Goal: Use online tool/utility

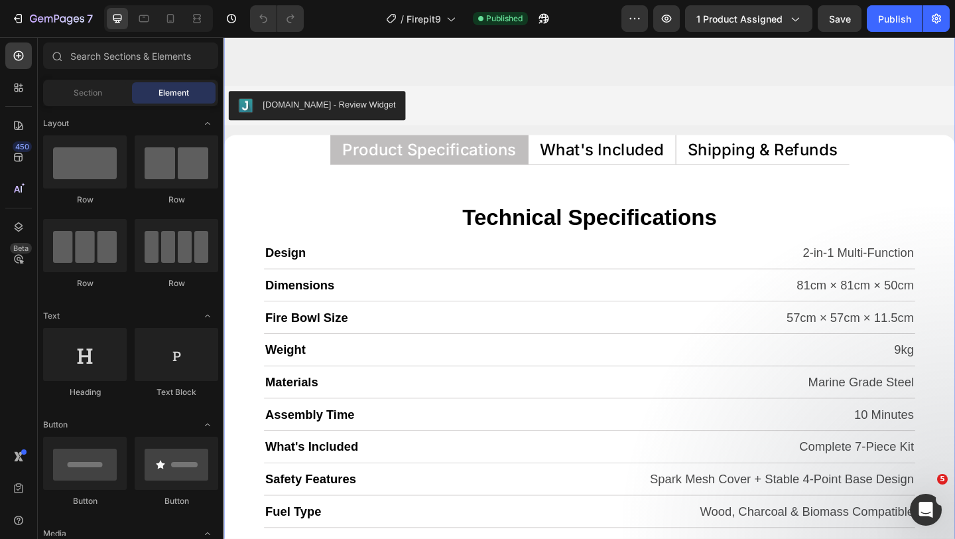
scroll to position [5433, 0]
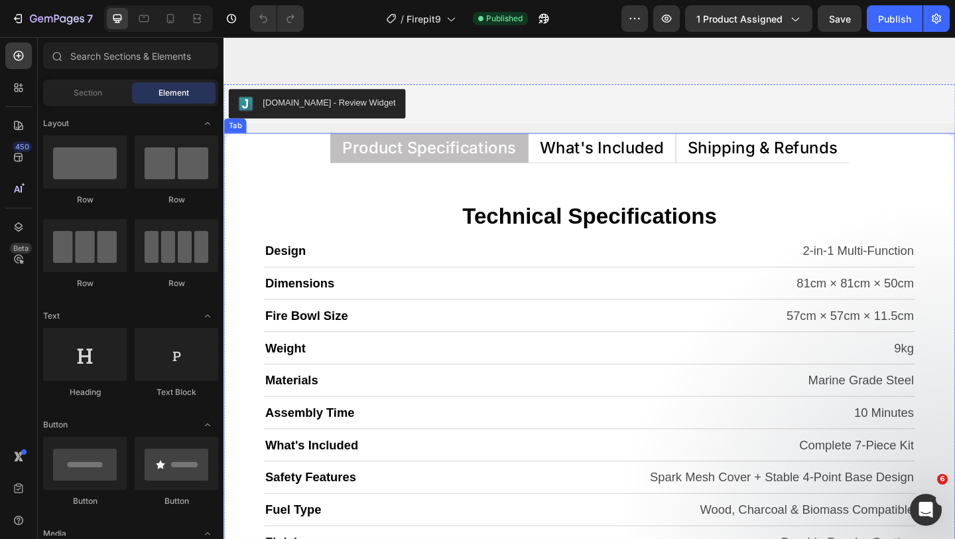
click at [637, 157] on p "What's Included" at bounding box center [635, 157] width 135 height 17
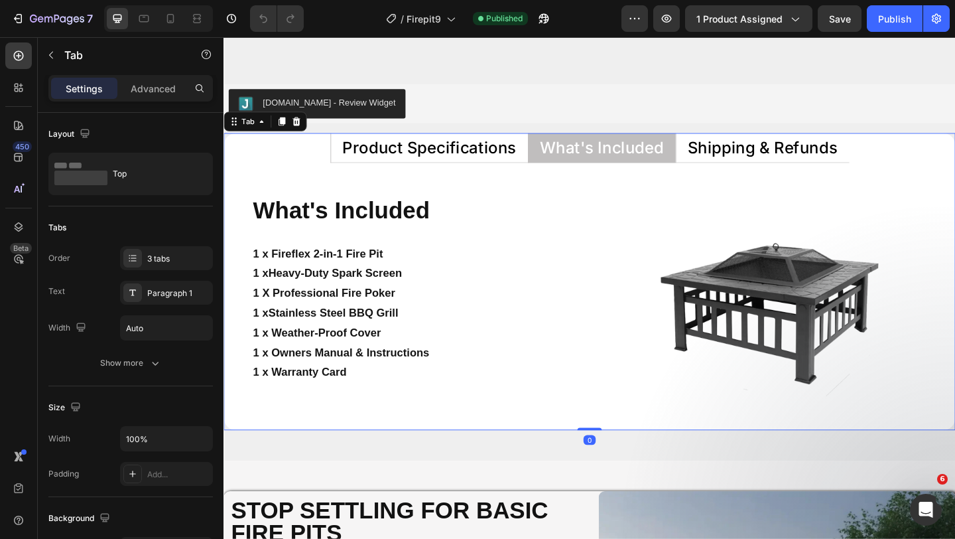
scroll to position [5479, 0]
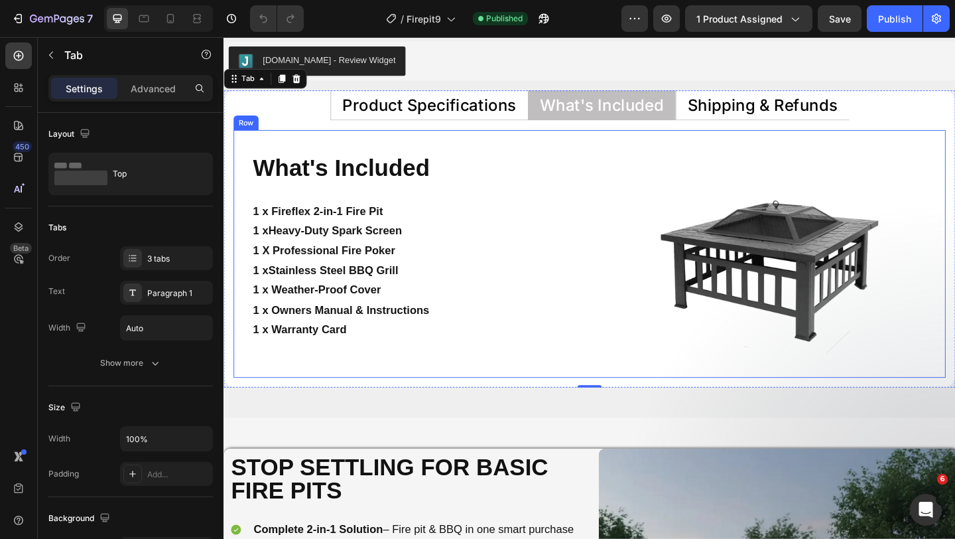
click at [623, 149] on div "What's Included Heading 1 x Fireflex 2-in-1 Fire Pit 1 x Heavy-Duty Spark Scree…" at bounding box center [621, 272] width 775 height 269
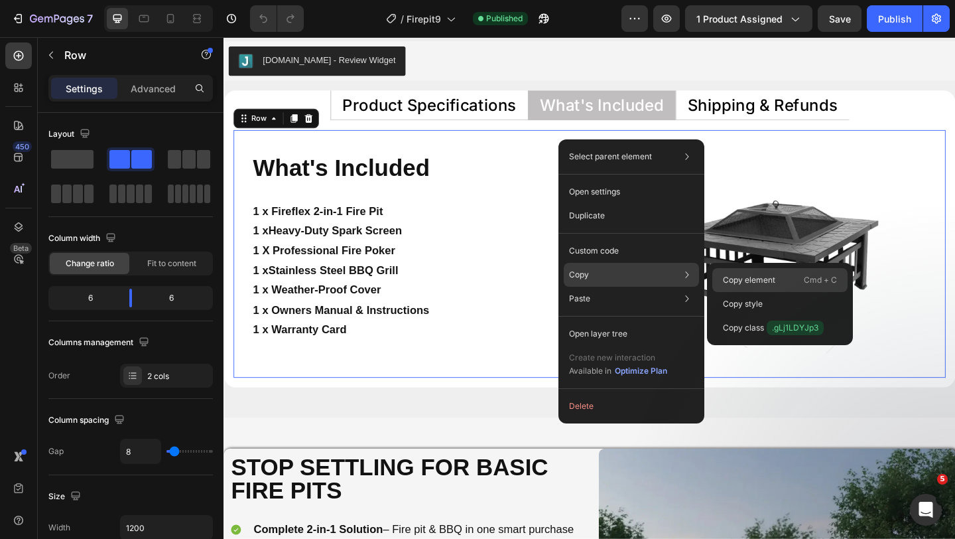
click at [741, 284] on p "Copy element" at bounding box center [749, 280] width 52 height 12
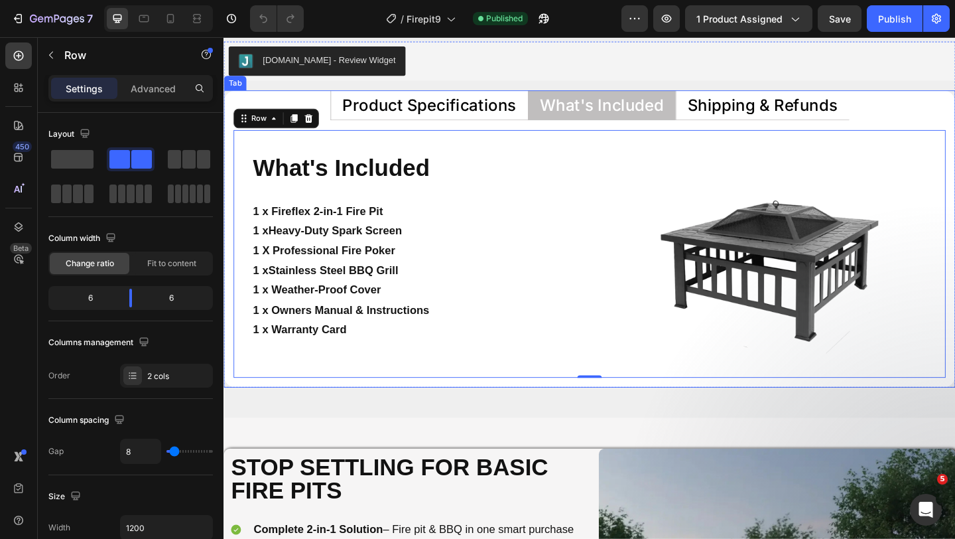
click at [635, 111] on p "What's Included" at bounding box center [635, 110] width 135 height 17
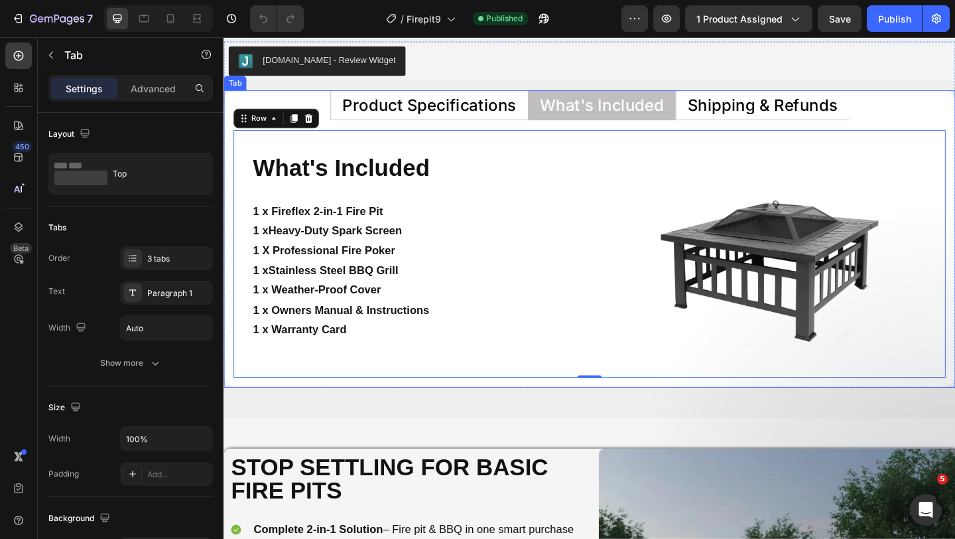
click at [635, 111] on p "What's Included" at bounding box center [635, 110] width 135 height 17
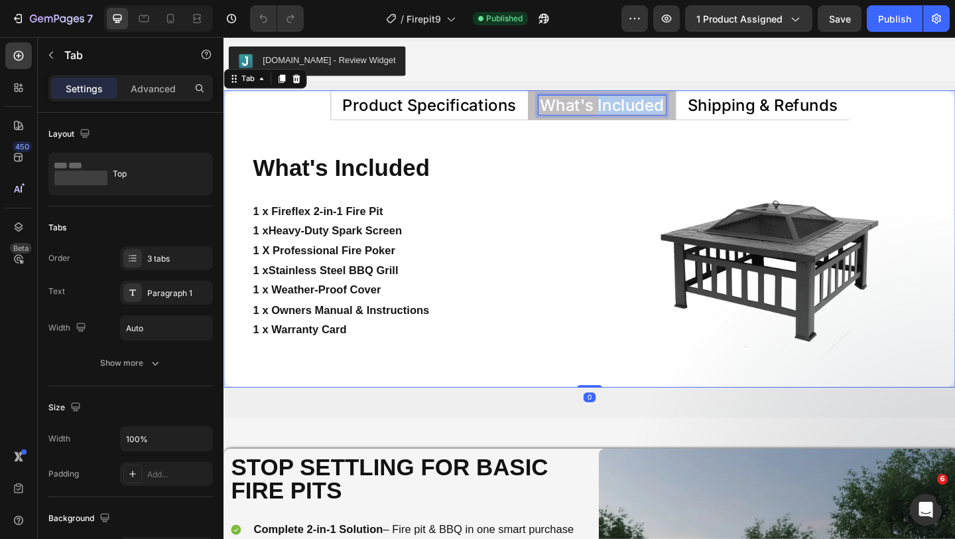
click at [635, 111] on p "What's Included" at bounding box center [635, 110] width 135 height 17
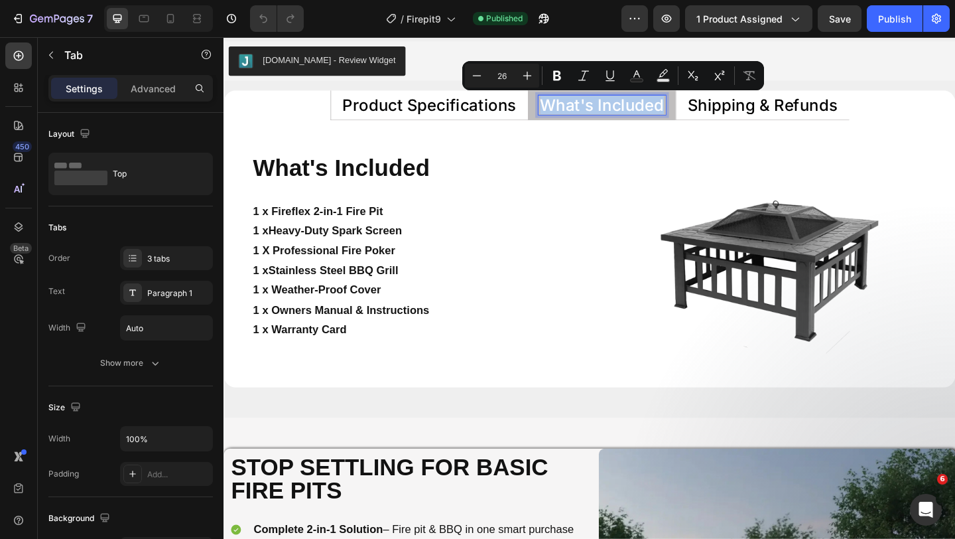
copy p "What's Included"
click at [601, 102] on p "What's Included" at bounding box center [635, 110] width 135 height 17
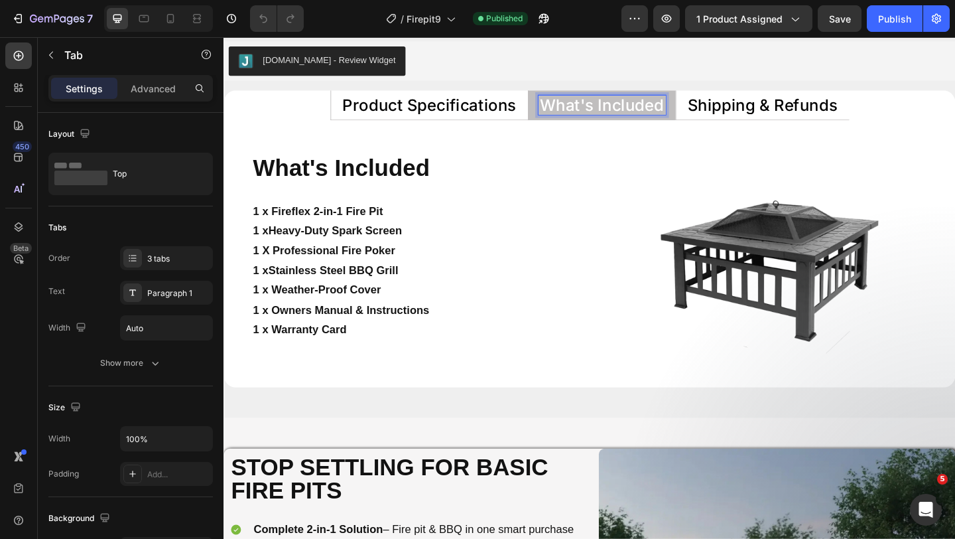
click at [601, 102] on p "What's Included" at bounding box center [635, 110] width 135 height 17
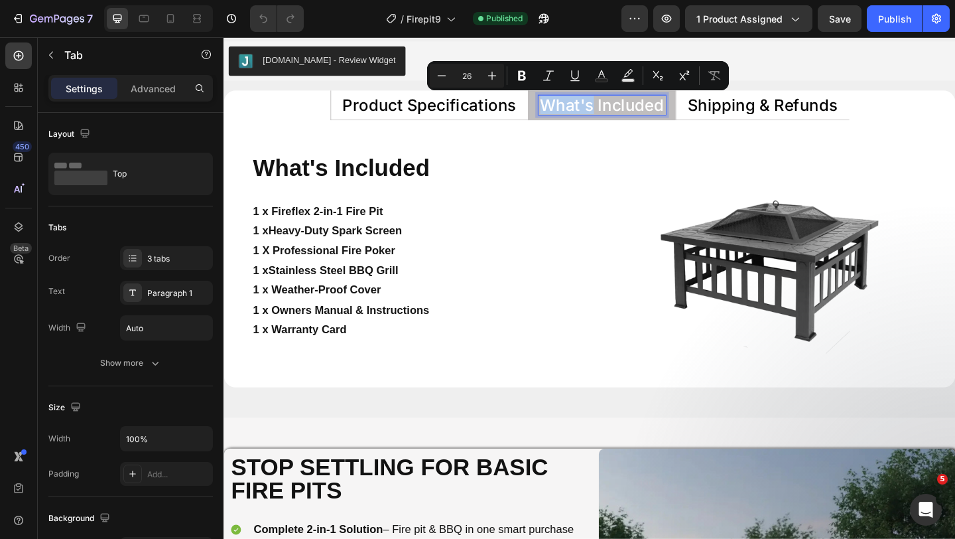
click at [601, 102] on p "What's Included" at bounding box center [635, 110] width 135 height 17
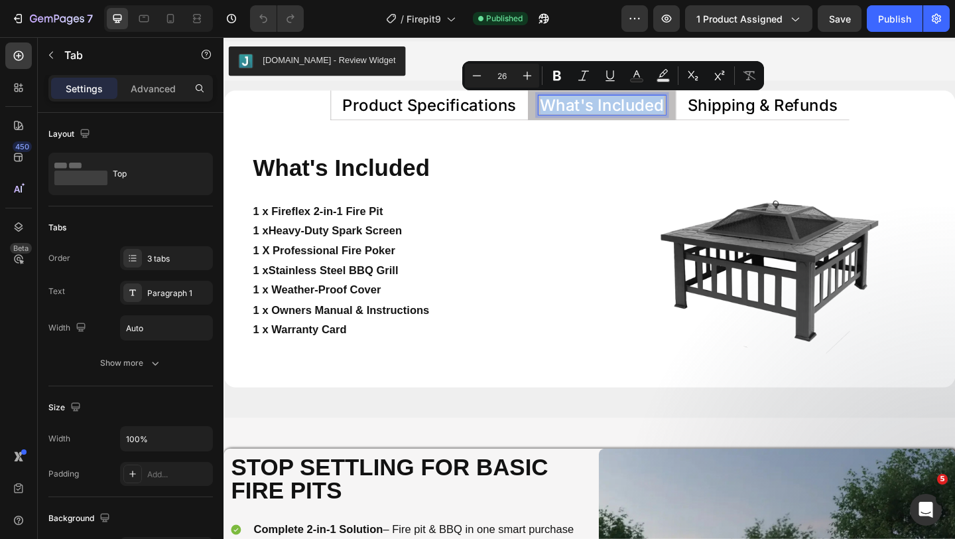
copy p "What's Included"
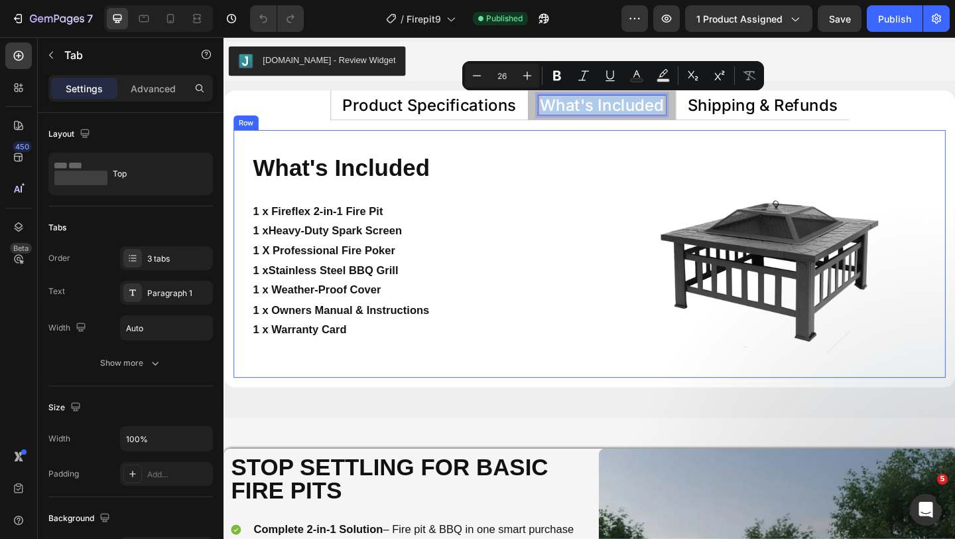
click at [619, 149] on div "What's Included Heading 1 x Fireflex 2-in-1 Fire Pit 1 x Heavy-Duty Spark Scree…" at bounding box center [621, 272] width 775 height 269
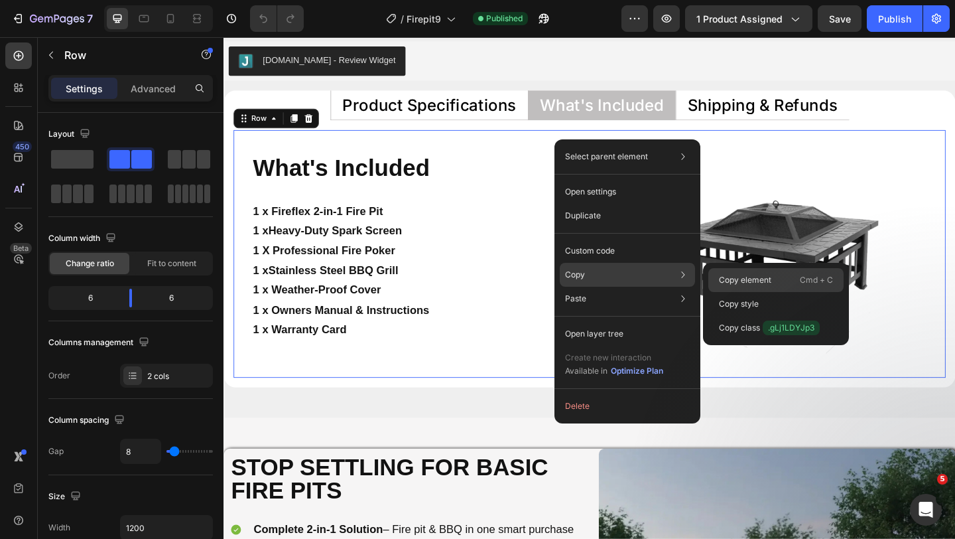
click at [734, 273] on div "Copy element Cmd + C" at bounding box center [775, 280] width 135 height 24
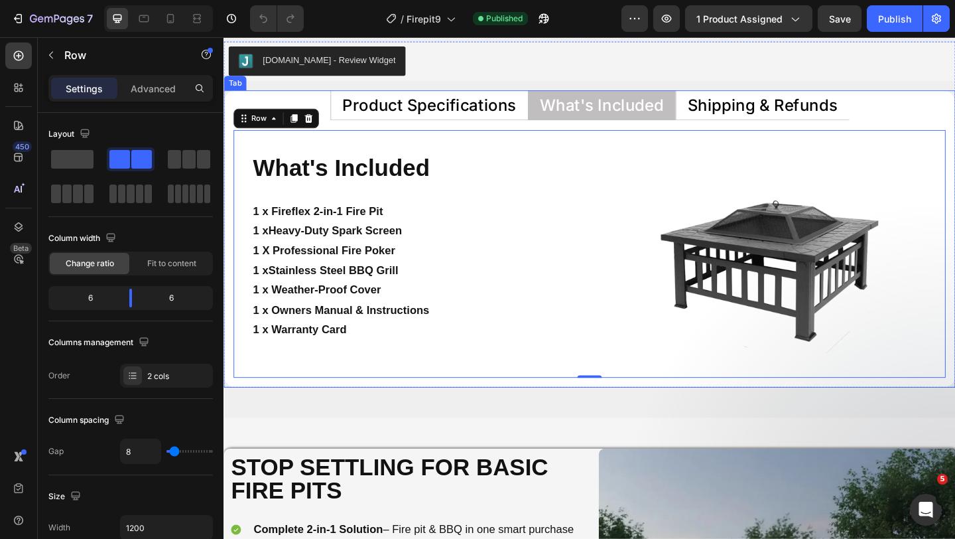
click at [608, 109] on p "What's Included" at bounding box center [635, 110] width 135 height 17
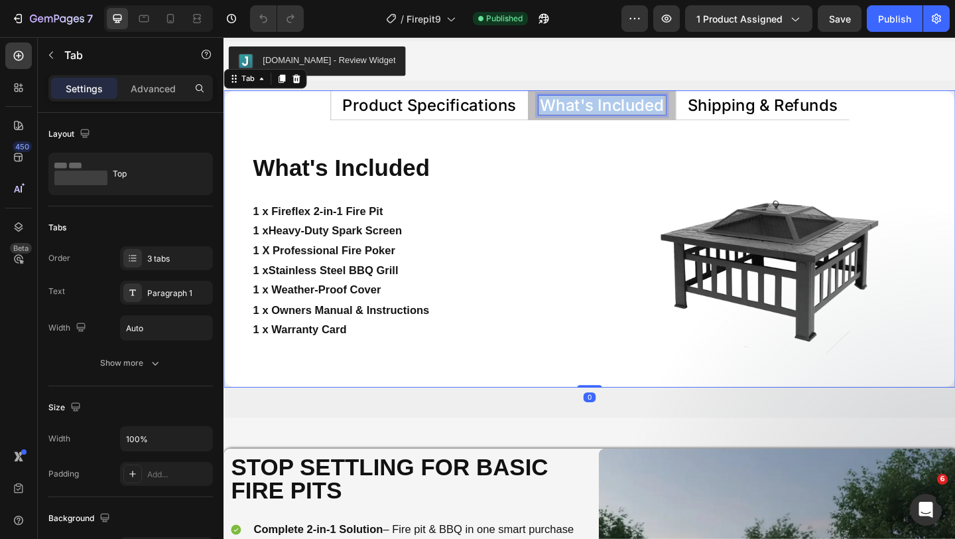
click at [608, 109] on p "What's Included" at bounding box center [635, 110] width 135 height 17
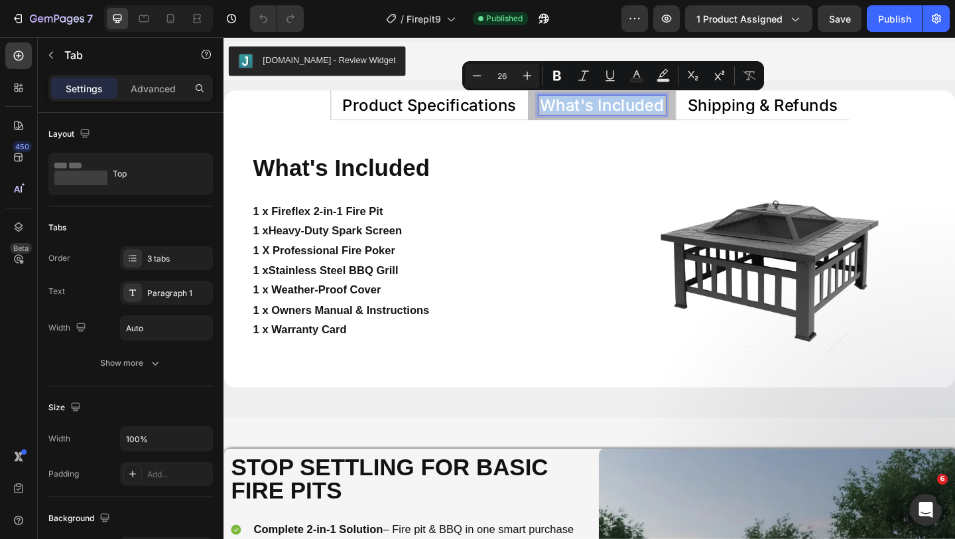
copy p "What's Included"
click at [624, 143] on div at bounding box center [816, 272] width 385 height 269
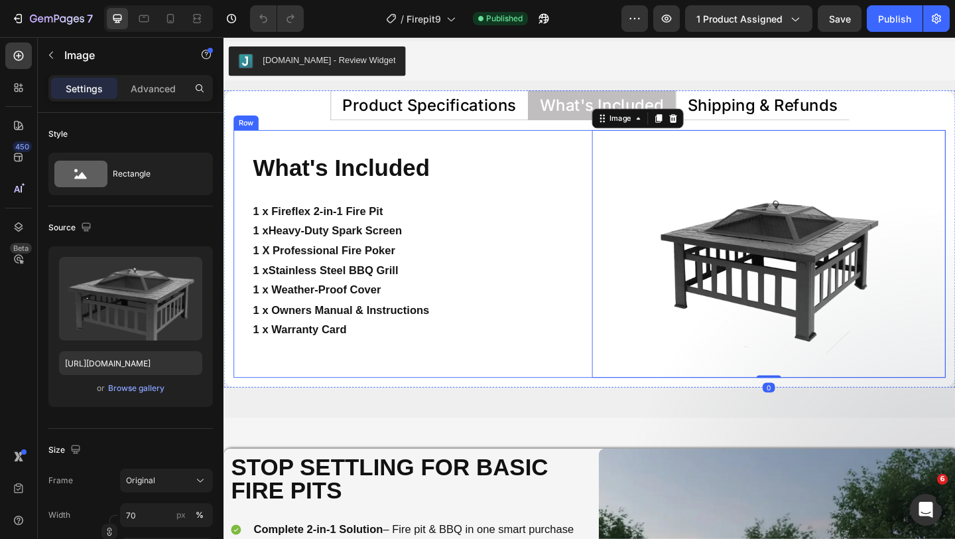
click at [615, 141] on div "What's Included Heading 1 x Fireflex 2-in-1 Fire Pit 1 x Heavy-Duty Spark Scree…" at bounding box center [426, 272] width 385 height 269
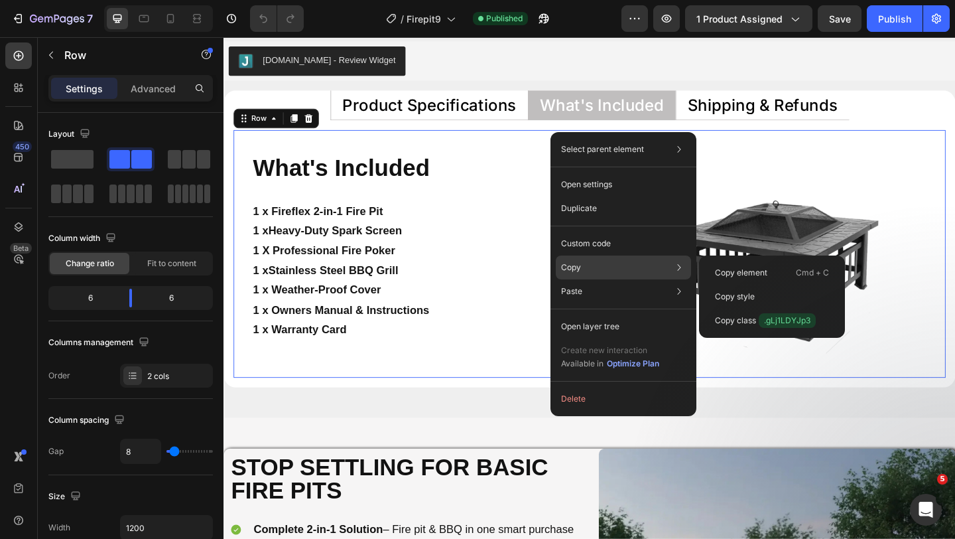
click at [635, 273] on div "Copy Copy element Cmd + C Copy style Copy class .gLj1LDYJp3" at bounding box center [623, 267] width 135 height 24
click at [756, 274] on p "Copy element" at bounding box center [741, 273] width 52 height 12
